Goal: Information Seeking & Learning: Understand process/instructions

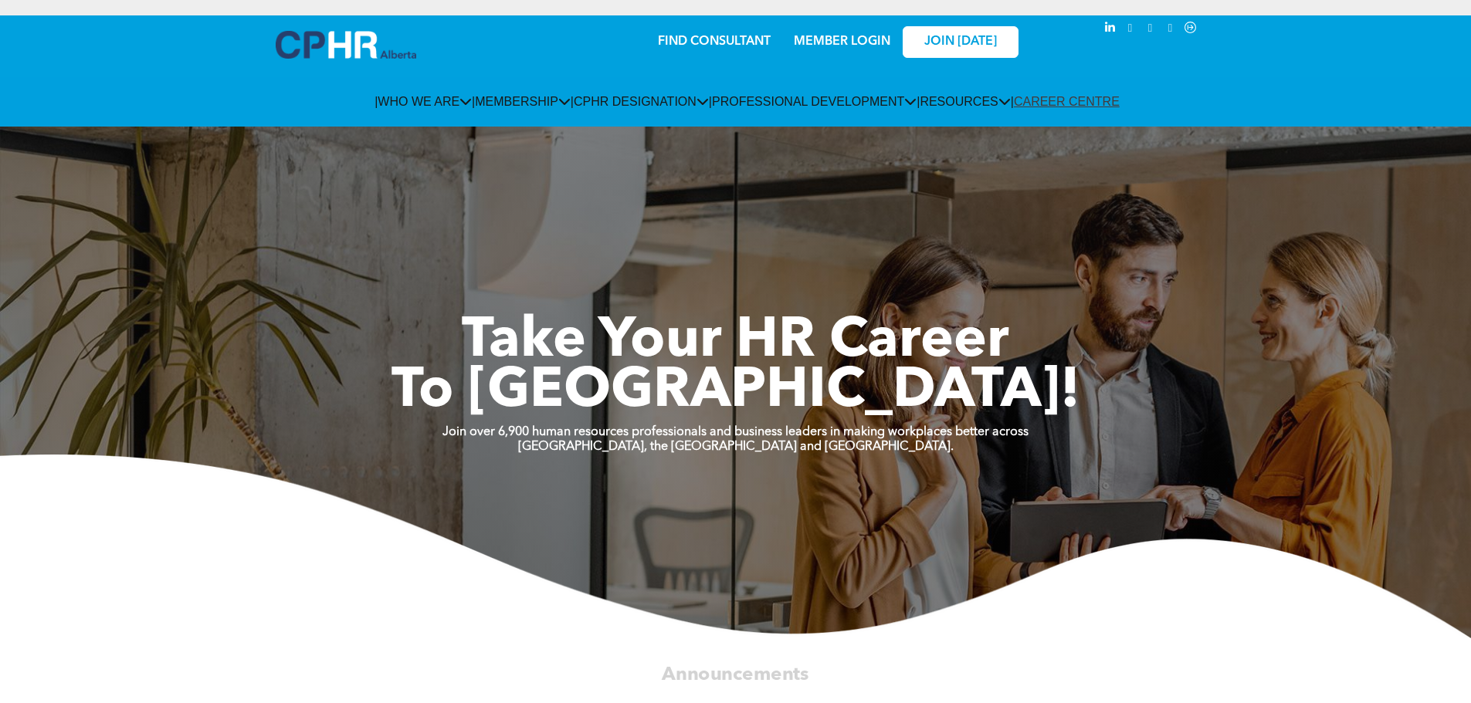
click at [870, 42] on link "MEMBER LOGIN" at bounding box center [842, 42] width 96 height 12
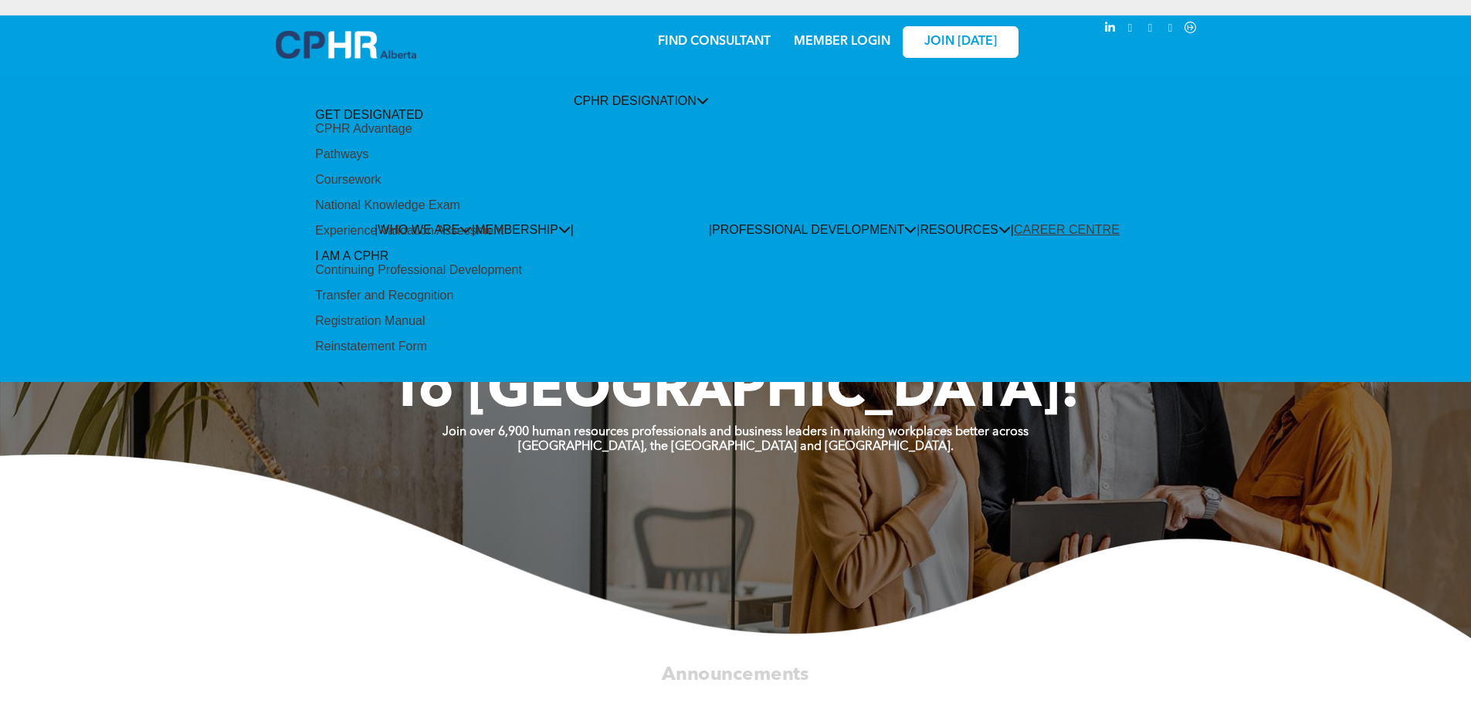
click at [503, 238] on div "Experience Validation Assessment" at bounding box center [409, 231] width 188 height 14
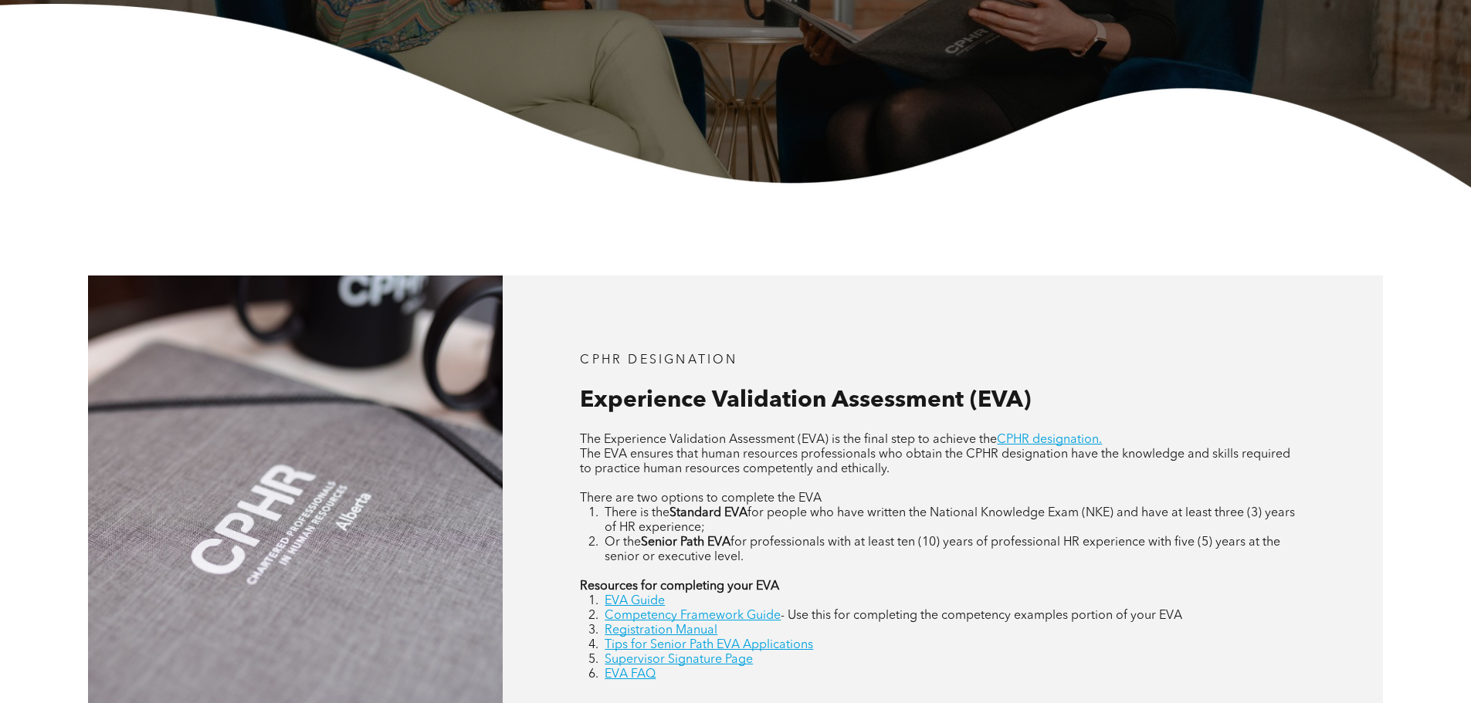
scroll to position [618, 0]
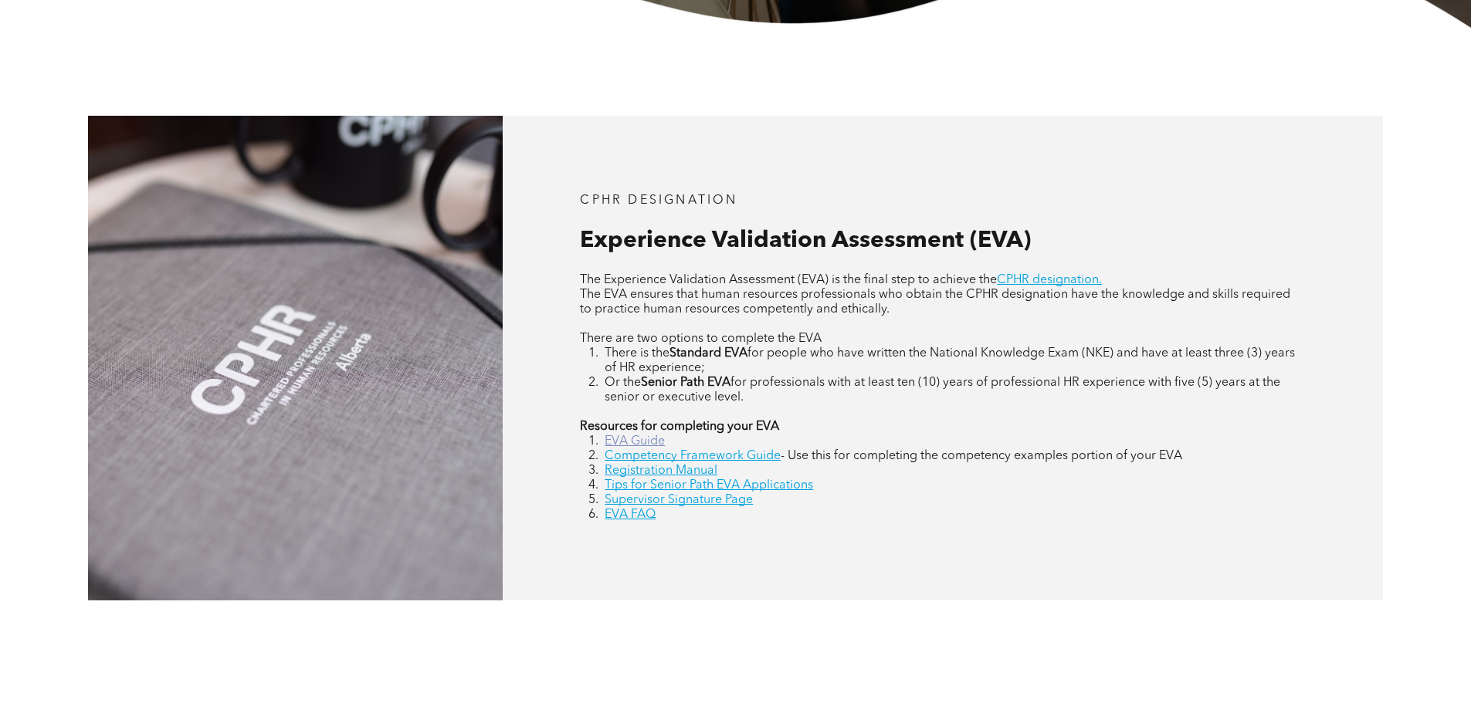
click at [655, 444] on link "EVA Guide" at bounding box center [634, 441] width 60 height 12
click at [709, 500] on link "Supervisor Signature Page" at bounding box center [678, 500] width 148 height 12
drag, startPoint x: 1301, startPoint y: 205, endPoint x: 1257, endPoint y: 219, distance: 47.1
click at [1303, 205] on p "CPHR DESIGNATION" at bounding box center [942, 201] width 725 height 15
click at [644, 439] on link "EVA Guide" at bounding box center [634, 441] width 60 height 12
